Goal: Task Accomplishment & Management: Use online tool/utility

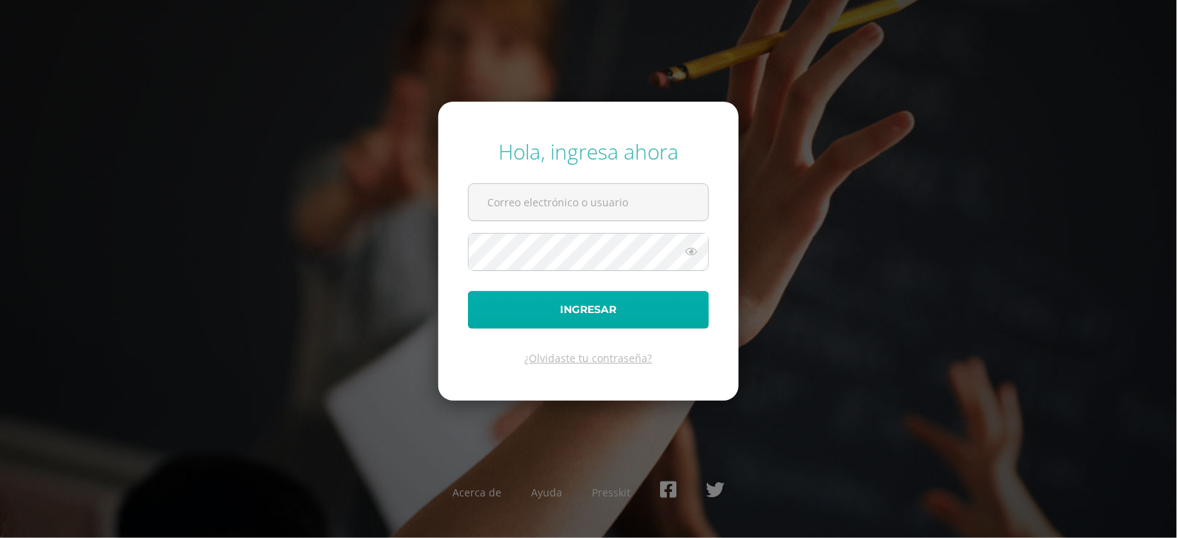
type input "dinacabrera@osoriosandoval.edu.gt"
click at [601, 313] on button "Ingresar" at bounding box center [588, 310] width 241 height 38
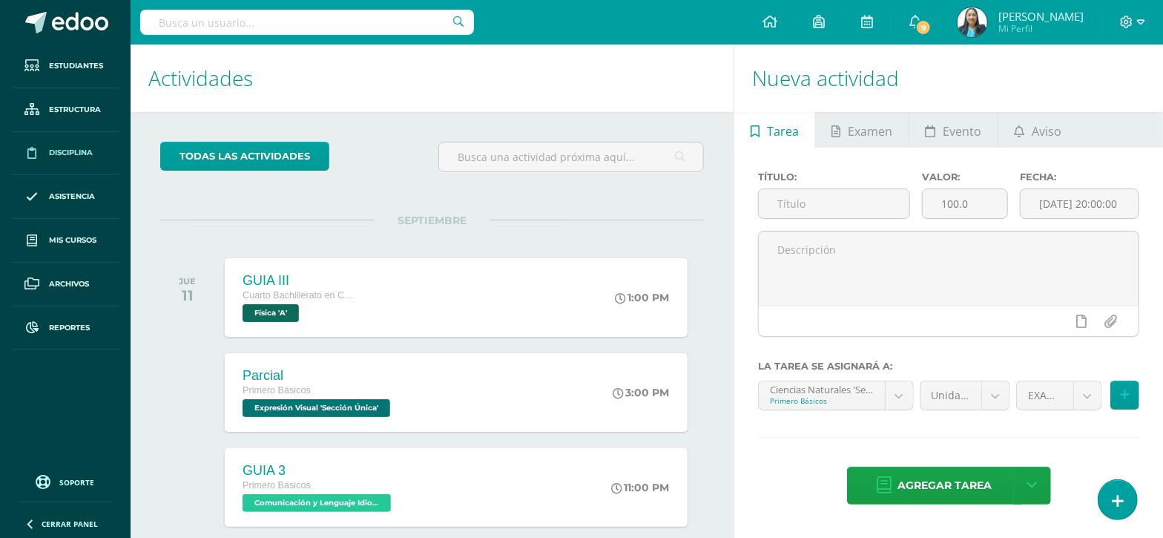
click at [82, 153] on span "Disciplina" at bounding box center [71, 153] width 44 height 12
